Goal: Task Accomplishment & Management: Complete application form

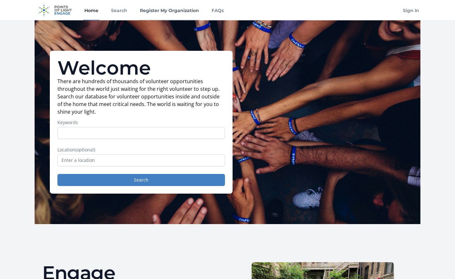
click at [161, 10] on link "Register My Organization" at bounding box center [170, 10] width 62 height 20
click at [217, 13] on link "FAQs" at bounding box center [217, 10] width 15 height 20
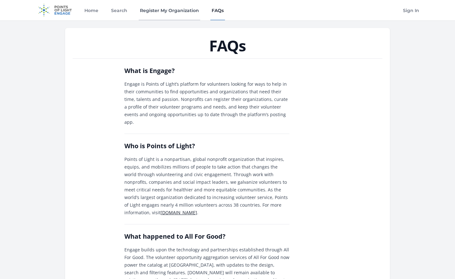
click at [163, 10] on link "Register My Organization" at bounding box center [170, 10] width 62 height 20
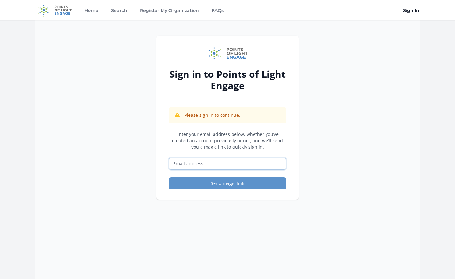
click at [215, 163] on input "Email address" at bounding box center [227, 164] width 117 height 12
type input "nutritionabroad@na4ns.com"
click at [202, 186] on button "Send magic link" at bounding box center [227, 183] width 117 height 12
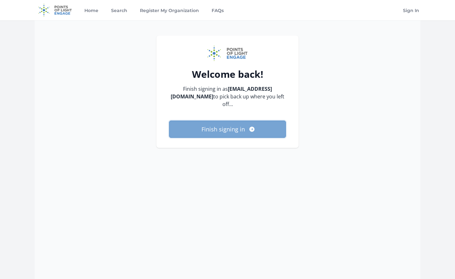
click at [231, 133] on button "Finish signing in" at bounding box center [227, 129] width 117 height 17
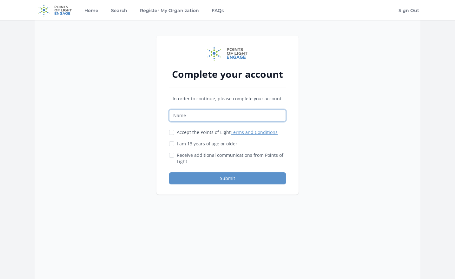
click at [192, 117] on input "Name" at bounding box center [227, 115] width 117 height 12
type input "[PERSON_NAME] [PERSON_NAME]"
click at [172, 131] on input "Accept the Points of Light Terms and Conditions" at bounding box center [171, 132] width 5 height 5
checkbox input "true"
click at [172, 143] on input "I am 13 years of age or older." at bounding box center [171, 143] width 5 height 5
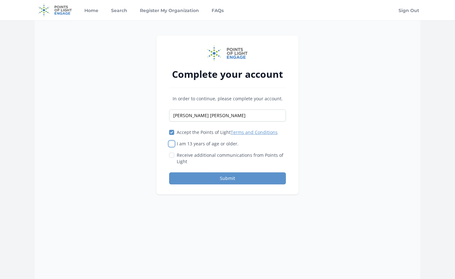
checkbox input "true"
click at [169, 157] on div "Complete your account In order to continue, please complete your account. Anika…" at bounding box center [227, 115] width 142 height 159
click at [171, 154] on input "Receive additional communications from Points of Light" at bounding box center [171, 155] width 5 height 5
checkbox input "true"
click at [206, 176] on button "Submit" at bounding box center [227, 178] width 117 height 12
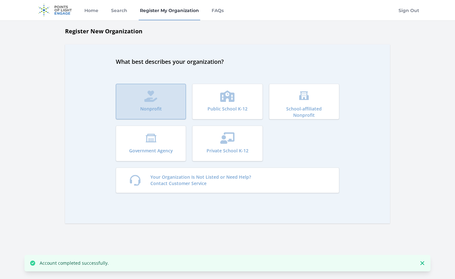
click at [158, 104] on button "Nonprofit" at bounding box center [151, 102] width 70 height 36
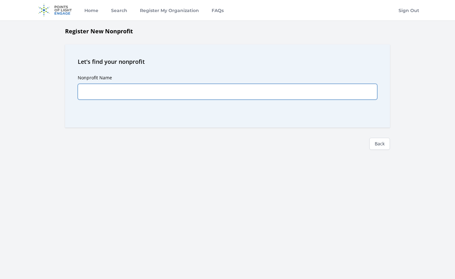
click at [155, 93] on input "Nonprofit Name" at bounding box center [228, 92] width 300 height 16
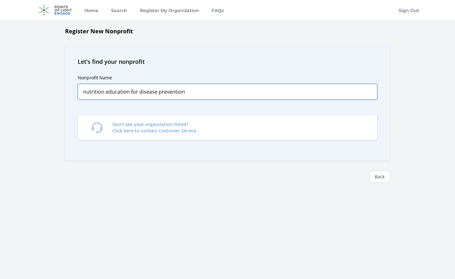
click at [189, 89] on input "nutrition education for disease prevention" at bounding box center [228, 92] width 300 height 16
click at [188, 92] on input "nutrition education for disease prevention" at bounding box center [228, 92] width 300 height 16
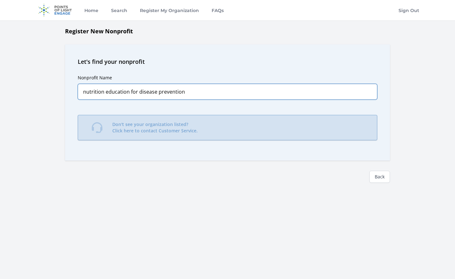
type input "nutrition education for disease prevention"
click at [172, 131] on p "Don't see your organization listed? Click here to contact Customer Service." at bounding box center [154, 127] width 85 height 13
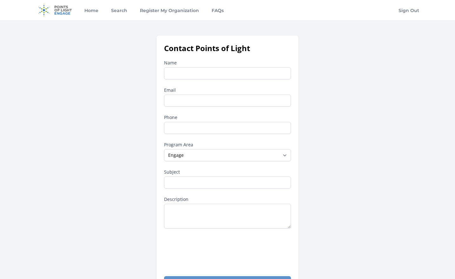
click at [202, 74] on input "Name" at bounding box center [227, 73] width 127 height 12
type input "[PERSON_NAME] [PERSON_NAME]"
type input "anika_avery-grant@outlook.com"
type input "14406681710"
click at [275, 152] on select "--None-- Daily Point of Light Award Disney Family Volunteer Rewards Global Netw…" at bounding box center [227, 155] width 127 height 12
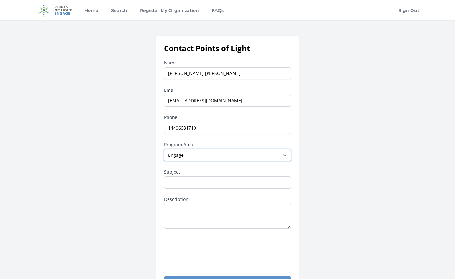
click at [275, 152] on select "--None-- Daily Point of Light Award Disney Family Volunteer Rewards Global Netw…" at bounding box center [227, 155] width 127 height 12
click at [233, 183] on input "Subject" at bounding box center [227, 182] width 127 height 12
type input "m"
type input "My nonprofit did not come up on the list"
drag, startPoint x: 197, startPoint y: 213, endPoint x: 201, endPoint y: 222, distance: 9.4
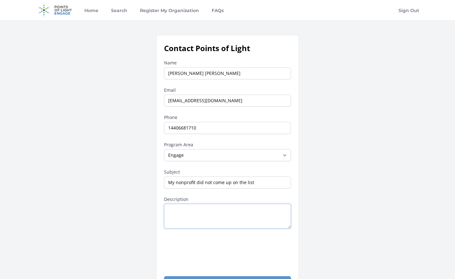
click at [198, 217] on textarea "Description" at bounding box center [227, 216] width 127 height 25
click at [206, 214] on textarea "The name is nutrition education for disease prevention" at bounding box center [227, 216] width 127 height 25
click at [283, 206] on textarea "The name is nutrition education for disease prevention" at bounding box center [227, 216] width 127 height 25
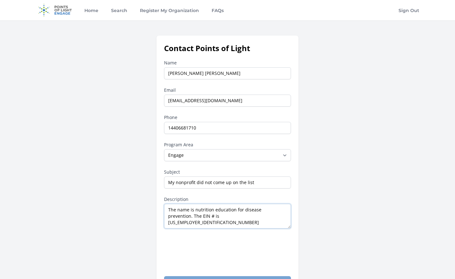
type textarea "The name is nutrition education for disease prevention. The EIN # is 99-1761196"
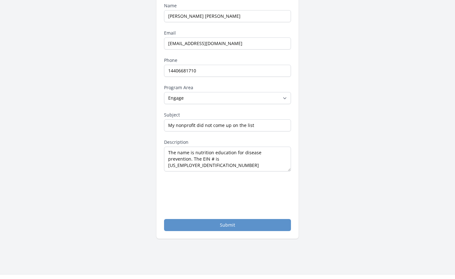
scroll to position [59, 0]
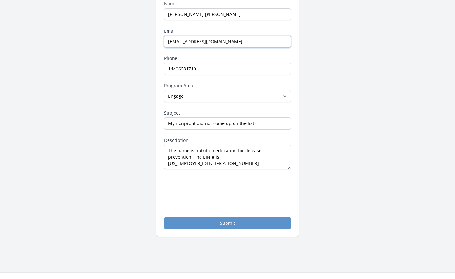
click at [247, 42] on input "anika_avery-grant@outlook.com" at bounding box center [227, 42] width 127 height 12
type input "a"
type input "nutritionabroad@na4ns.com"
click at [235, 222] on button "Submit" at bounding box center [227, 223] width 127 height 12
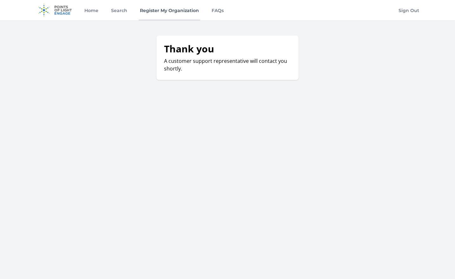
click at [177, 11] on link "Register My Organization" at bounding box center [170, 10] width 62 height 20
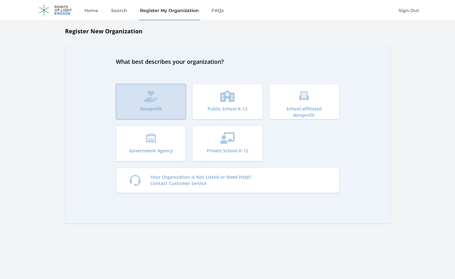
click at [166, 111] on button "Nonprofit" at bounding box center [151, 102] width 70 height 36
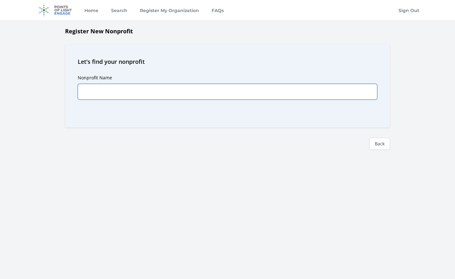
click at [159, 94] on input "Nonprofit Name" at bounding box center [228, 92] width 300 height 16
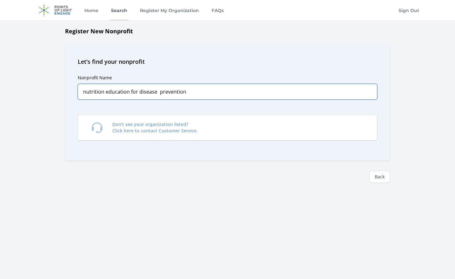
type input "nutrition education for disease prevention"
click at [126, 13] on link "Search" at bounding box center [119, 10] width 19 height 20
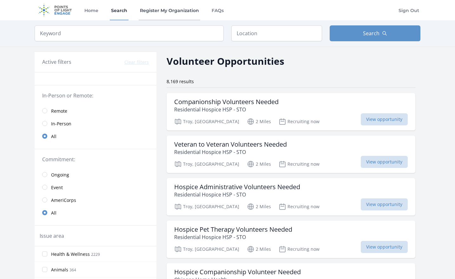
click at [159, 10] on link "Register My Organization" at bounding box center [170, 10] width 62 height 20
